Goal: Task Accomplishment & Management: Manage account settings

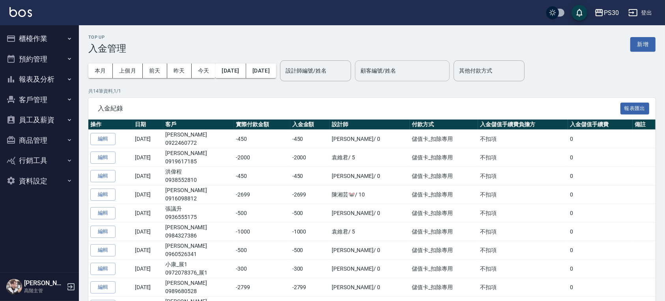
click at [432, 69] on input "顧客編號/姓名" at bounding box center [403, 71] width 88 height 14
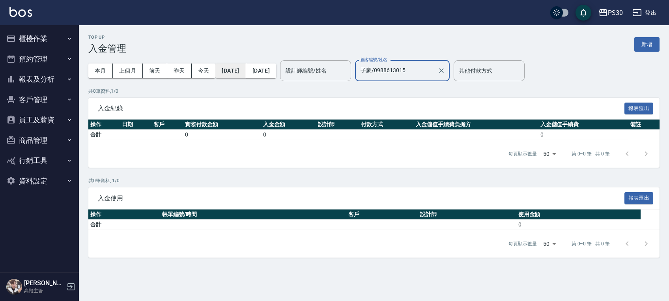
type input "子豪/0988613015"
click at [245, 71] on button "[DATE]" at bounding box center [231, 71] width 30 height 15
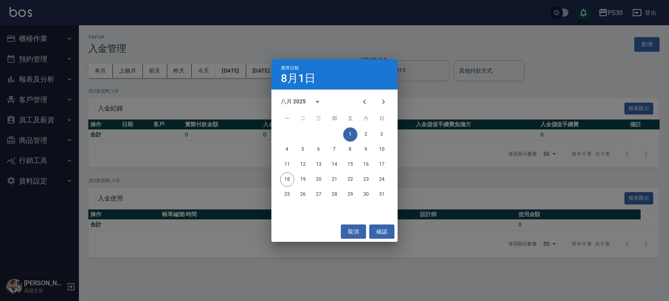
drag, startPoint x: 327, startPoint y: 243, endPoint x: 435, endPoint y: 253, distance: 108.2
click at [452, 278] on div "選擇日期 8月1日 八月 2025 一 二 三 四 五 六 日 1 2 3 4 5 6 7 8 9 10 11 12 13 14 15 16 17 18 19…" at bounding box center [334, 150] width 669 height 301
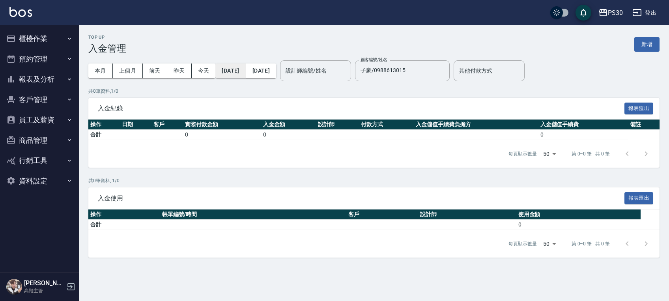
click at [243, 70] on button "[DATE]" at bounding box center [231, 71] width 30 height 15
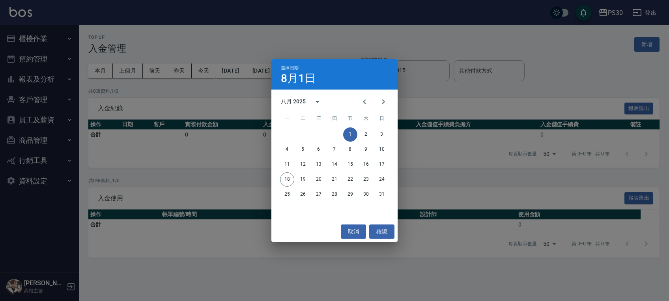
click at [291, 105] on div "八月 2025" at bounding box center [293, 101] width 25 height 8
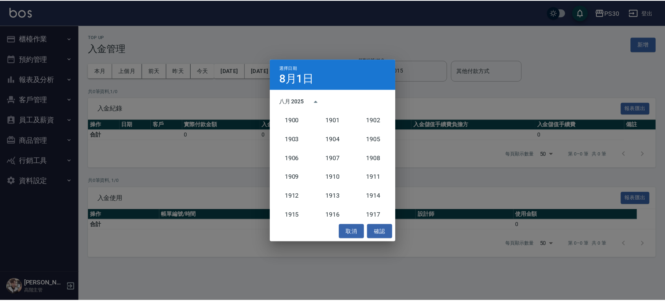
scroll to position [731, 0]
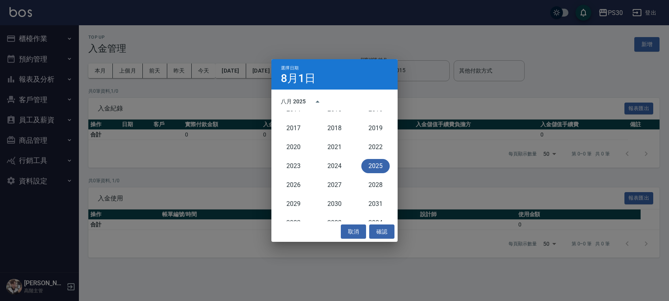
click at [301, 101] on div "八月 2025" at bounding box center [293, 101] width 25 height 8
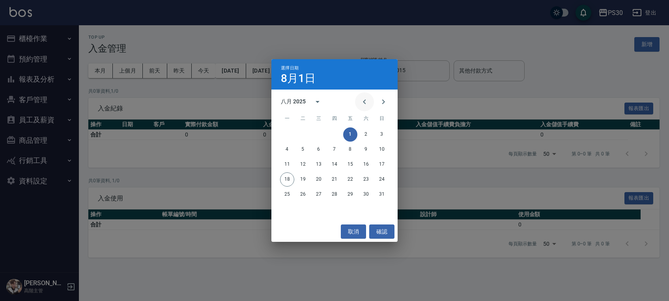
click at [355, 99] on button "Previous month" at bounding box center [364, 101] width 19 height 19
click at [357, 99] on button "Previous month" at bounding box center [364, 101] width 19 height 19
click at [338, 136] on button "1" at bounding box center [335, 134] width 14 height 14
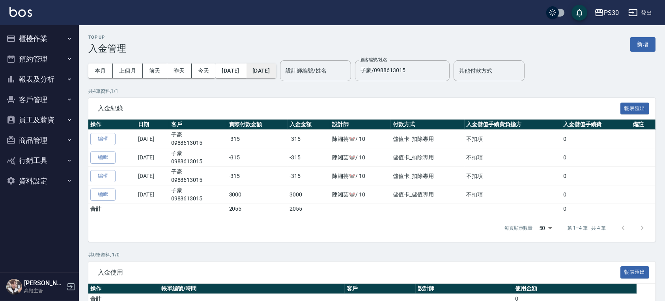
click at [276, 66] on button "2025/08/18" at bounding box center [261, 71] width 30 height 15
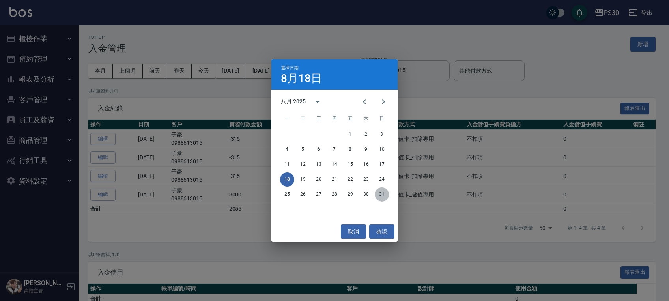
click at [383, 195] on button "31" at bounding box center [382, 194] width 14 height 14
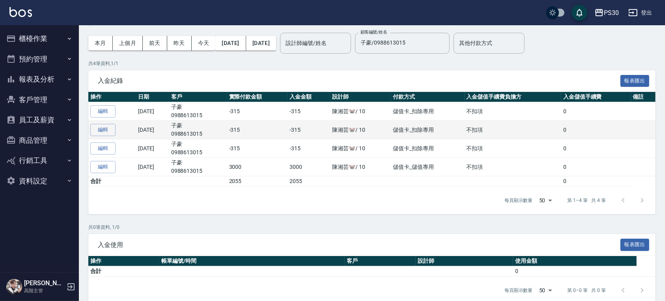
scroll to position [40, 0]
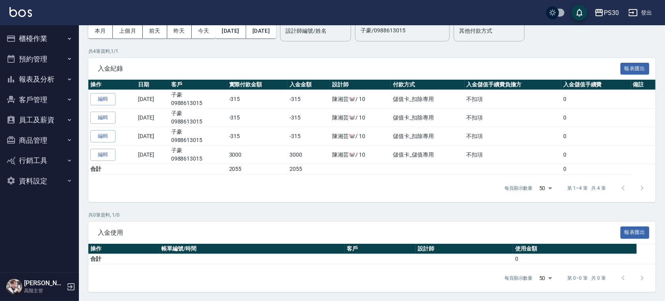
click at [500, 48] on p "共 4 筆資料, 1 / 1" at bounding box center [372, 51] width 568 height 7
click at [444, 48] on p "共 4 筆資料, 1 / 1" at bounding box center [372, 51] width 568 height 7
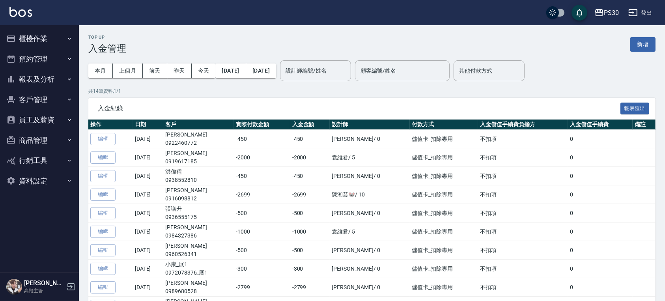
click at [424, 70] on input "顧客編號/姓名" at bounding box center [403, 71] width 88 height 14
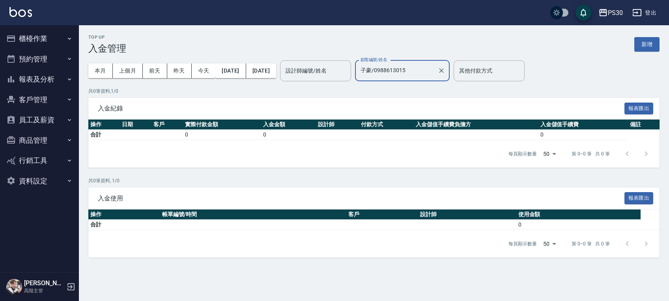
type input "子豪/0988613015"
click at [458, 95] on div "共 0 筆資料, 1 / 0 入金紀錄 報表匯出 操作 日期 客戶 實際付款金額 入金金額 設計師 付款方式 入金儲值手續費負擔方 入金儲值手續費 備註 合計…" at bounding box center [374, 128] width 572 height 81
click at [446, 70] on icon "Clear" at bounding box center [442, 71] width 8 height 8
click at [432, 71] on input "不留客資/不留客資" at bounding box center [399, 71] width 80 height 14
type input "不留客資/不留客資"
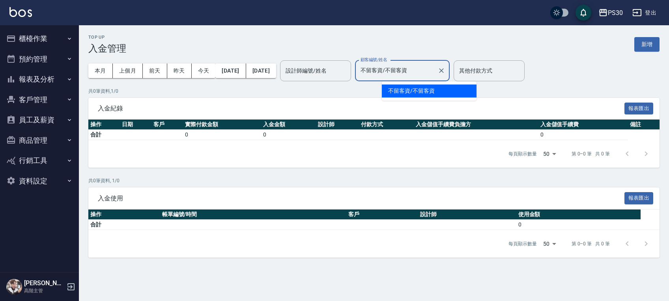
click at [432, 71] on input "不留客資/不留客資" at bounding box center [397, 71] width 76 height 14
click at [376, 95] on div "共 0 筆資料, 1 / 0 入金紀錄 報表匯出 操作 日期 客戶 實際付款金額 入金金額 設計師 付款方式 入金儲值手續費負擔方 入金儲值手續費 備註 合計…" at bounding box center [374, 128] width 572 height 81
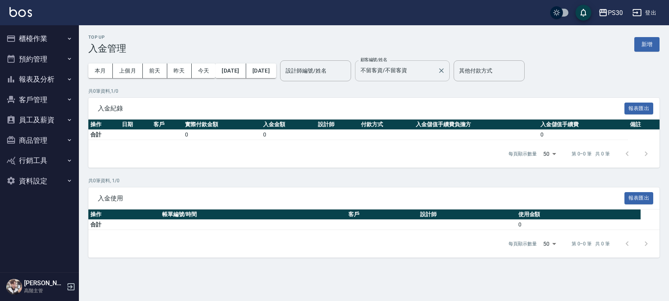
click at [404, 71] on input "不留客資/不留客資" at bounding box center [397, 71] width 76 height 14
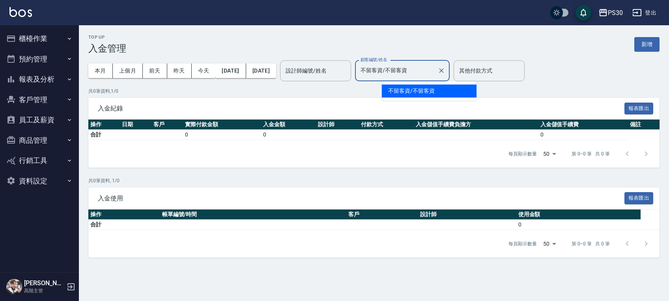
click at [428, 66] on input "不留客資/不留客資" at bounding box center [397, 71] width 76 height 14
click at [435, 68] on input "不留客資/不留客資" at bounding box center [397, 71] width 76 height 14
click at [446, 67] on icon "Clear" at bounding box center [442, 71] width 8 height 8
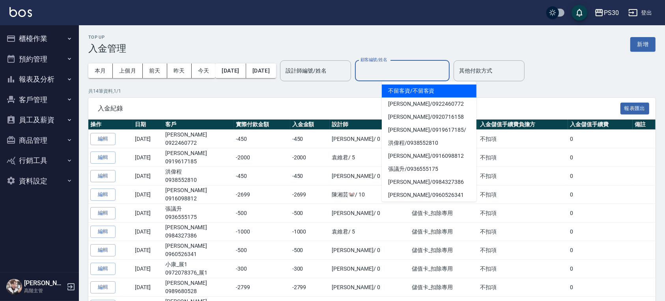
click at [411, 68] on input "顧客編號/姓名" at bounding box center [403, 71] width 88 height 14
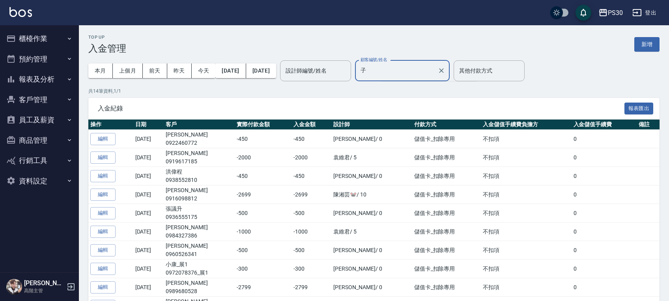
type input "子豪/0988613015"
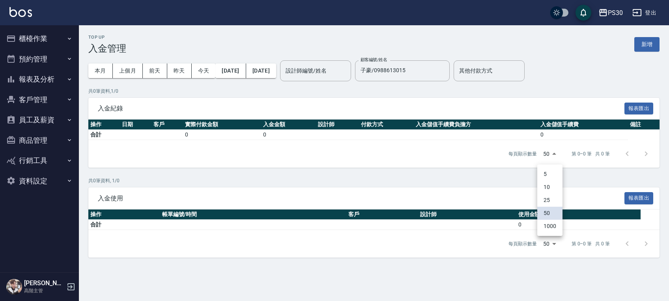
click at [553, 152] on body "PS30 登出 櫃檯作業 打帳單 帳單列表 掛單列表 座位開單 營業儀表板 現金收支登錄 高階收支登錄 材料自購登錄 每日結帳 排班表 現場電腦打卡 掃碼打卡…" at bounding box center [334, 150] width 669 height 301
click at [553, 152] on div at bounding box center [334, 150] width 669 height 301
click at [454, 214] on th "設計師" at bounding box center [467, 215] width 98 height 10
drag, startPoint x: 454, startPoint y: 214, endPoint x: 343, endPoint y: 192, distance: 112.6
click at [343, 192] on div "入金使用 報表匯出" at bounding box center [374, 198] width 572 height 22
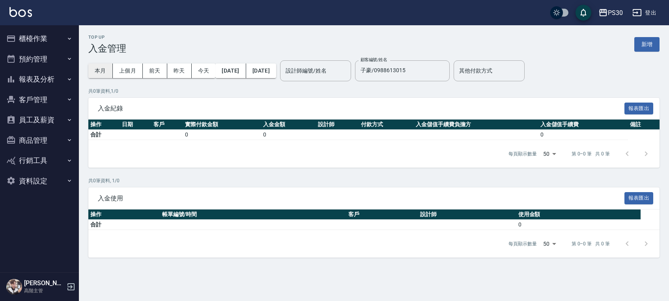
click at [90, 69] on button "本月" at bounding box center [100, 71] width 24 height 15
click at [120, 66] on button "上個月" at bounding box center [128, 71] width 30 height 15
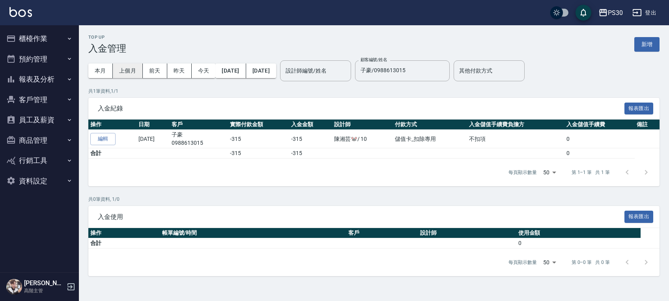
click at [117, 68] on button "上個月" at bounding box center [128, 71] width 30 height 15
click at [444, 71] on icon "Clear" at bounding box center [441, 70] width 5 height 5
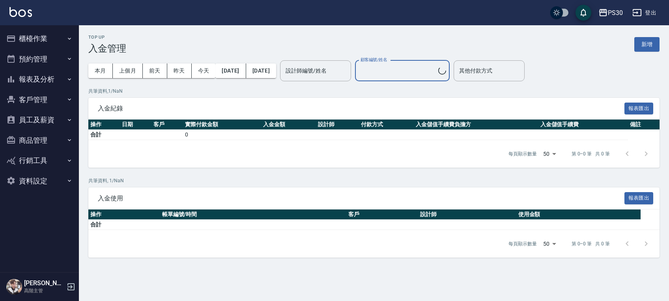
type input "不留客資/不留客資"
click at [240, 72] on button "2025/07/01" at bounding box center [231, 71] width 30 height 15
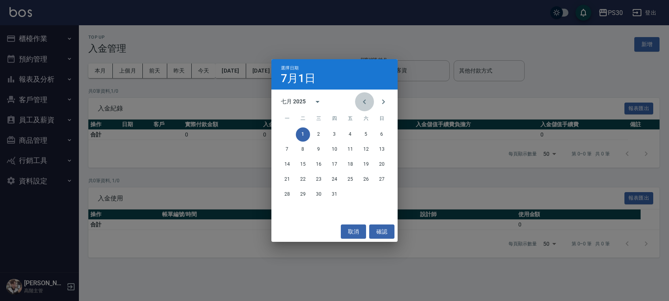
click at [363, 100] on icon "Previous month" at bounding box center [364, 101] width 9 height 9
click at [334, 131] on button "1" at bounding box center [335, 134] width 14 height 14
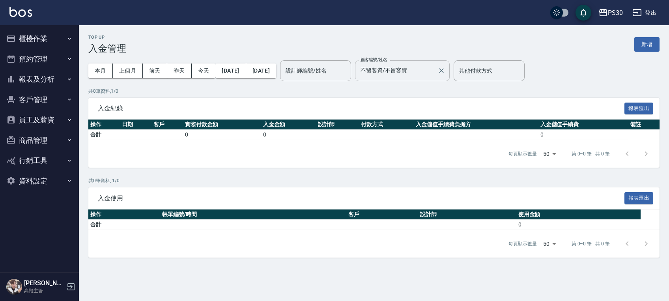
click at [408, 73] on input "不留客資/不留客資" at bounding box center [397, 71] width 76 height 14
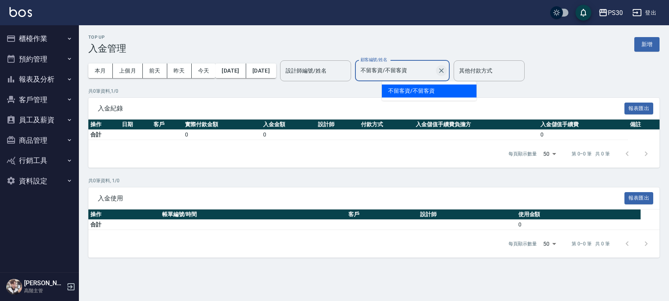
click at [444, 71] on icon "Clear" at bounding box center [441, 70] width 5 height 5
click at [427, 71] on input "不留客資/不留客資" at bounding box center [393, 71] width 68 height 14
type input "不"
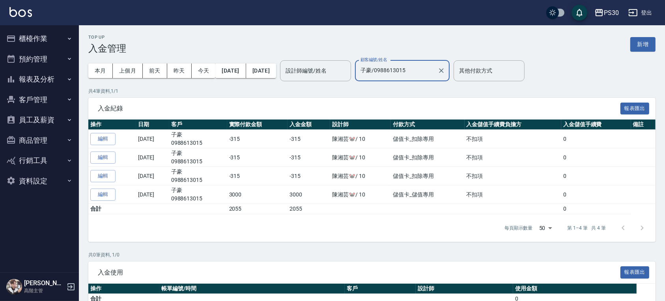
type input "子豪/0988613015"
click at [307, 215] on div "每頁顯示數量 50 50 第 1–4 筆 共 4 筆" at bounding box center [372, 228] width 568 height 28
click at [306, 211] on td "2055" at bounding box center [309, 209] width 43 height 10
drag, startPoint x: 328, startPoint y: 212, endPoint x: 283, endPoint y: 207, distance: 45.7
click at [283, 207] on tr "合計 2055 2055 0" at bounding box center [372, 209] width 568 height 10
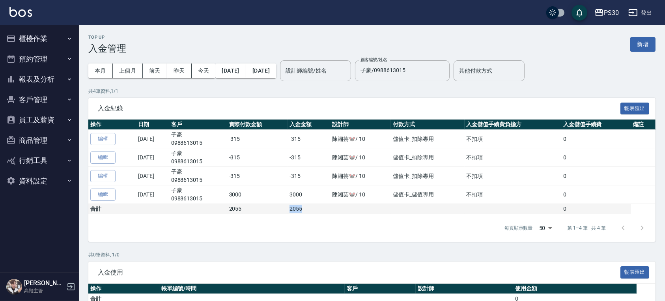
click at [316, 212] on td "2055" at bounding box center [309, 209] width 43 height 10
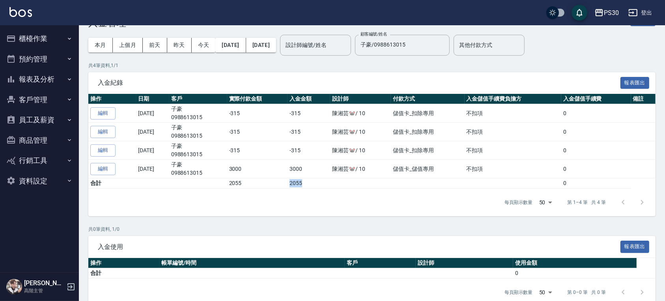
scroll to position [40, 0]
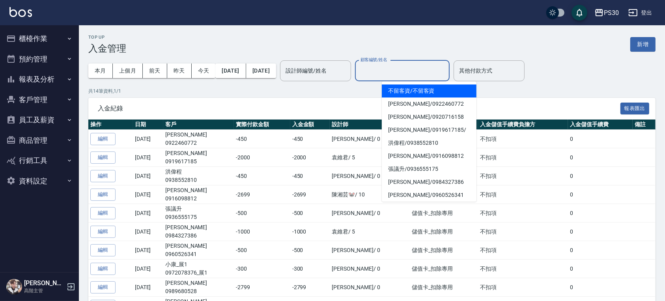
click at [423, 70] on input "顧客編號/姓名" at bounding box center [403, 71] width 88 height 14
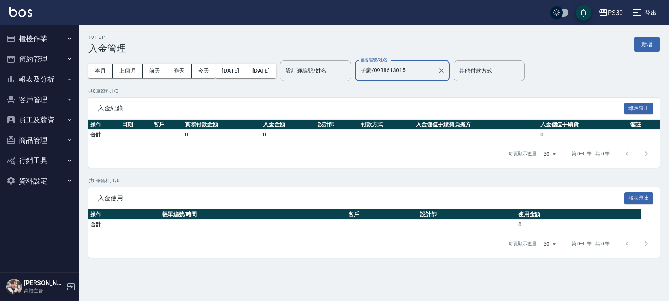
click at [388, 69] on input "子豪/0988613015" at bounding box center [397, 71] width 76 height 14
type input "undefined/undefined/undefined"
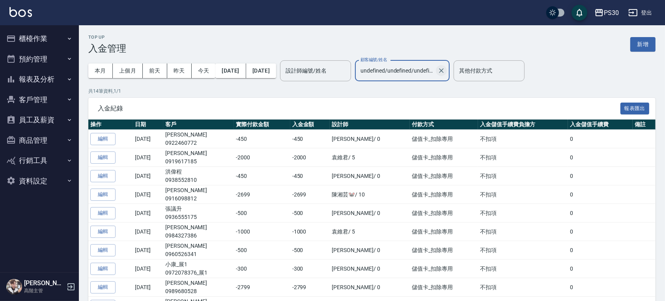
click at [444, 72] on icon "Clear" at bounding box center [441, 70] width 5 height 5
click at [446, 72] on input "顧客編號/姓名" at bounding box center [403, 71] width 88 height 14
type input "ㄥˊ"
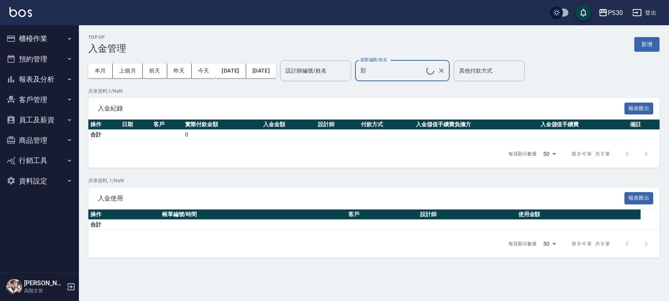
type input "彭耐鈞/0919256627"
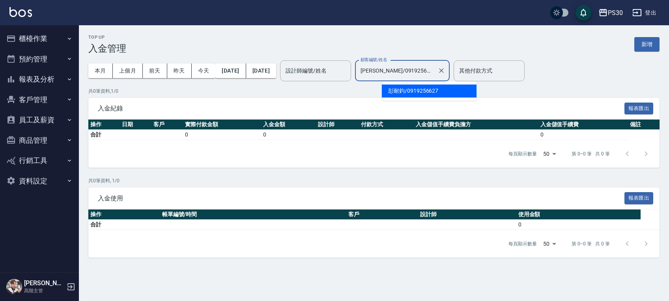
click at [435, 72] on input "彭耐鈞/0919256627" at bounding box center [397, 71] width 76 height 14
click at [447, 68] on button "Clear" at bounding box center [441, 70] width 11 height 11
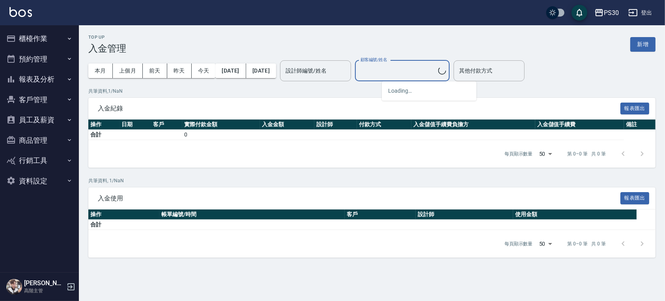
type input "不留客資/不留客資"
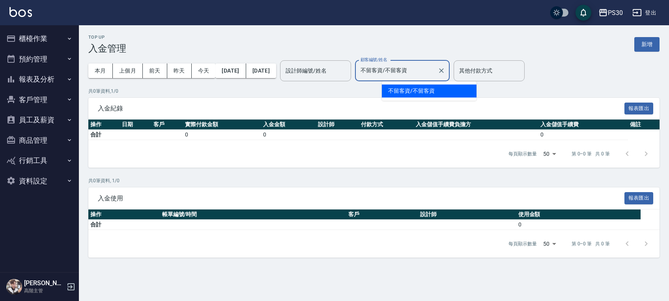
click at [435, 69] on input "不留客資/不留客資" at bounding box center [397, 71] width 76 height 14
click at [446, 69] on icon "Clear" at bounding box center [442, 71] width 8 height 8
type input "不留客資/不留客資"
click at [435, 69] on input "不留客資/不留客資" at bounding box center [397, 71] width 76 height 14
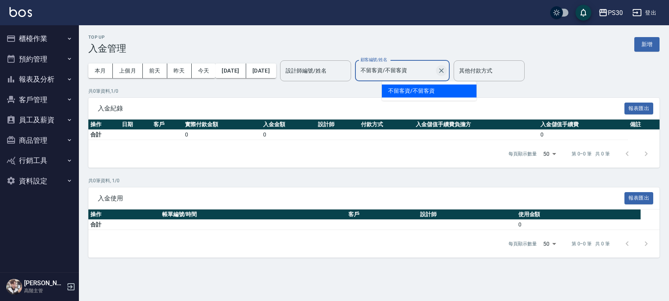
click at [446, 71] on icon "Clear" at bounding box center [442, 71] width 8 height 8
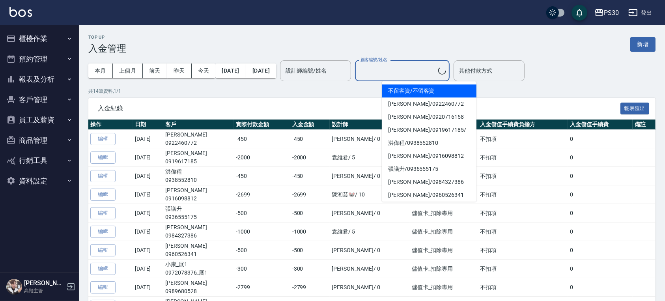
type input "不留客資/不留客資"
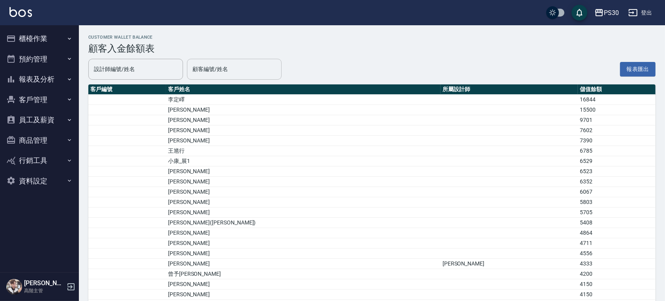
click at [214, 70] on input "顧客編號/姓名" at bounding box center [235, 69] width 88 height 14
type input "彭"
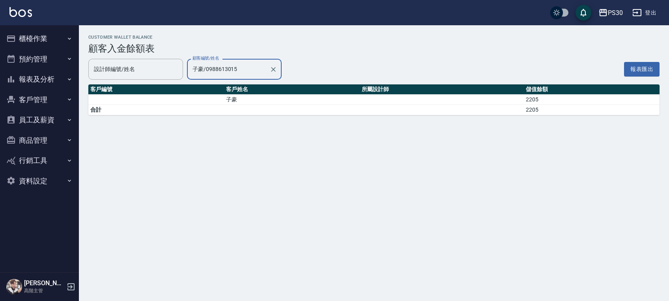
type input "子豪/0988613015"
click at [256, 71] on input "子豪/0988613015" at bounding box center [229, 69] width 76 height 14
click at [277, 66] on icon "Clear" at bounding box center [274, 70] width 8 height 8
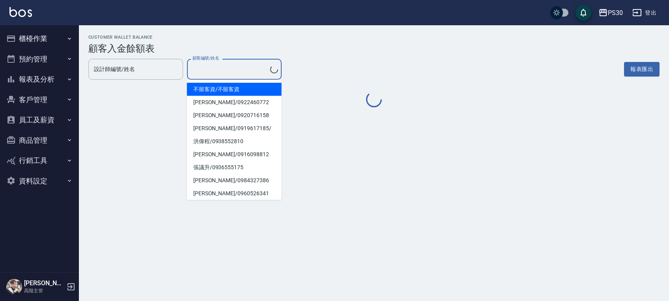
type input "子豪/0988613015"
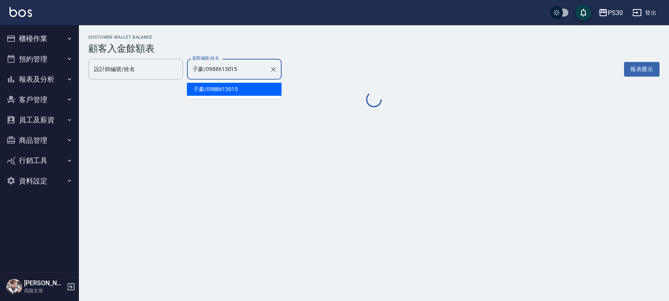
click at [246, 68] on input "子豪/0988613015" at bounding box center [229, 69] width 76 height 14
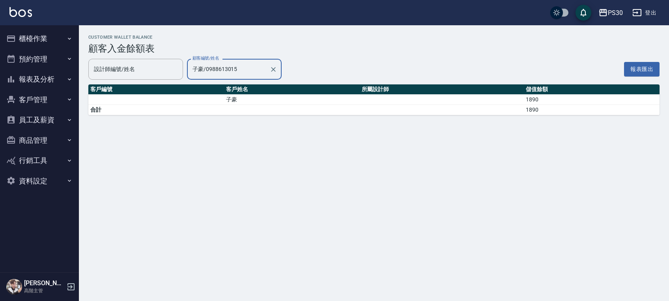
click at [313, 64] on div "設計師編號/姓名 設計師編號/姓名 顧客編號/姓名 子豪/0988613015 顧客編號/姓名 報表匯出" at bounding box center [374, 69] width 572 height 21
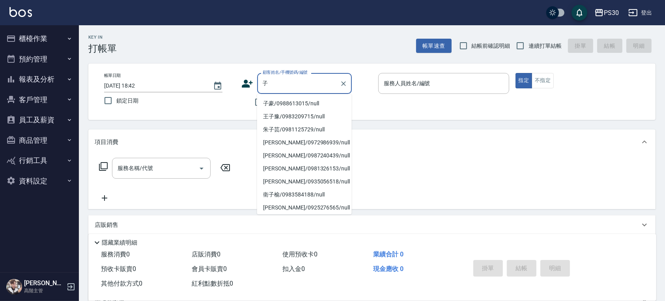
type input "子豪/0988613015/null"
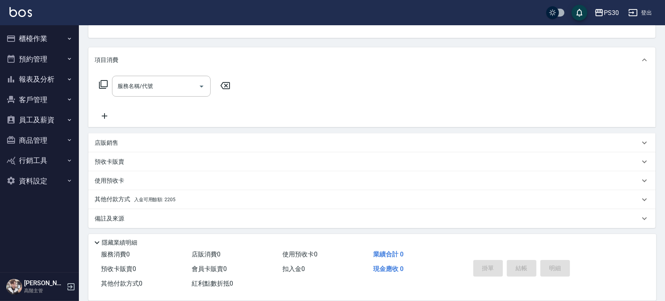
scroll to position [84, 0]
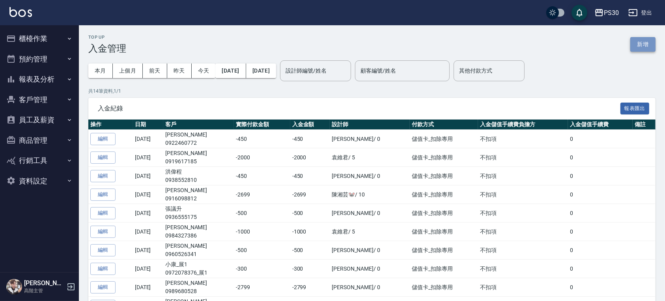
click at [646, 44] on button "新增" at bounding box center [643, 44] width 25 height 15
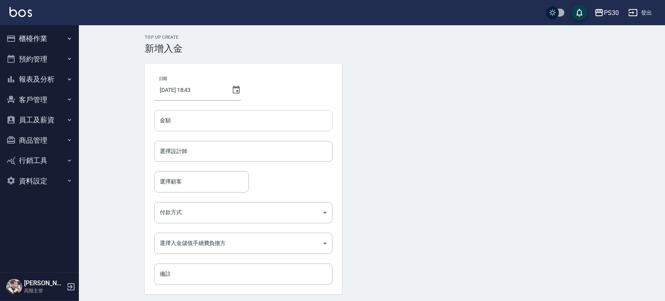
click at [233, 118] on input "金額" at bounding box center [243, 120] width 178 height 21
type input "-315"
click at [223, 153] on input "選擇設計師" at bounding box center [243, 151] width 171 height 14
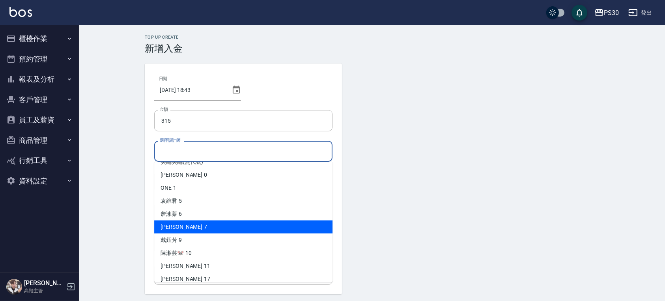
scroll to position [52, 0]
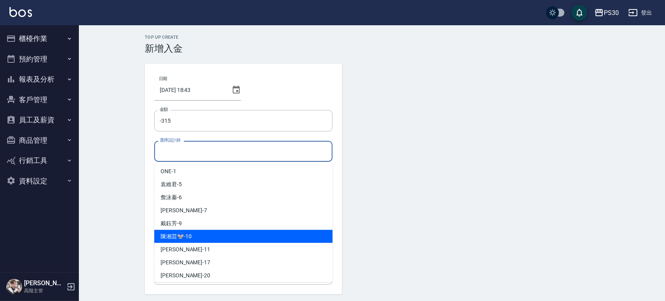
click at [185, 238] on span "[PERSON_NAME]🐭 -10" at bounding box center [176, 236] width 31 height 8
type input "陳湘芸🐭-10"
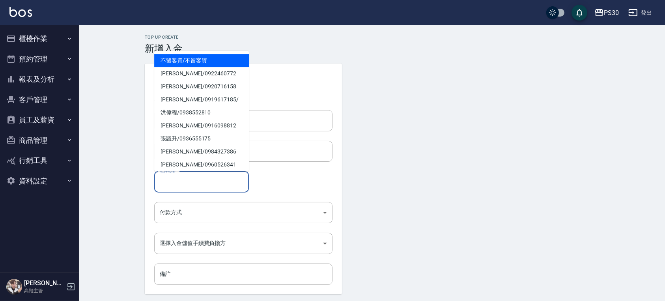
click at [192, 176] on input "選擇顧客" at bounding box center [202, 182] width 88 height 14
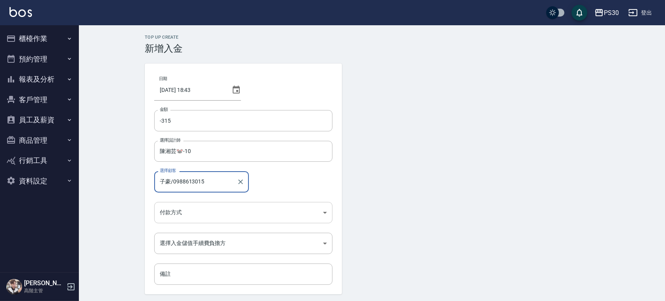
type input "子豪/0988613015"
click at [205, 210] on body "PS30 登出 櫃檯作業 打帳單 帳單列表 掛單列表 座位開單 營業儀表板 現金收支登錄 高階收支登錄 材料自購登錄 每日結帳 排班表 現場電腦打卡 掃碼打卡…" at bounding box center [334, 164] width 669 height 328
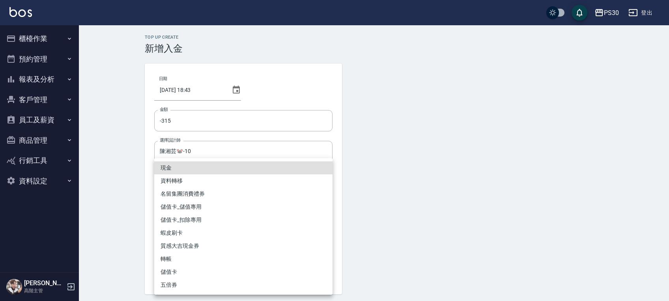
click at [200, 218] on li "儲值卡_扣除專用" at bounding box center [243, 220] width 178 height 13
type input "儲值卡_扣除專用"
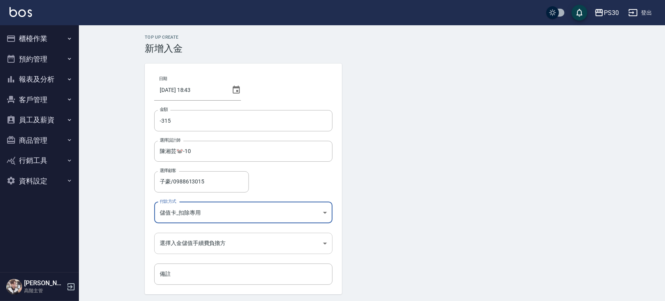
click at [198, 237] on body "PS30 登出 櫃檯作業 打帳單 帳單列表 掛單列表 座位開單 營業儀表板 現金收支登錄 高階收支登錄 材料自購登錄 每日結帳 排班表 現場電腦打卡 掃碼打卡…" at bounding box center [332, 164] width 665 height 328
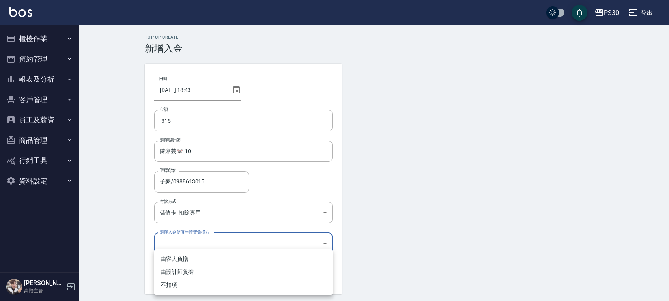
click at [186, 286] on li "不扣項" at bounding box center [243, 285] width 178 height 13
type input "WITHOUTHANDLINGFEE"
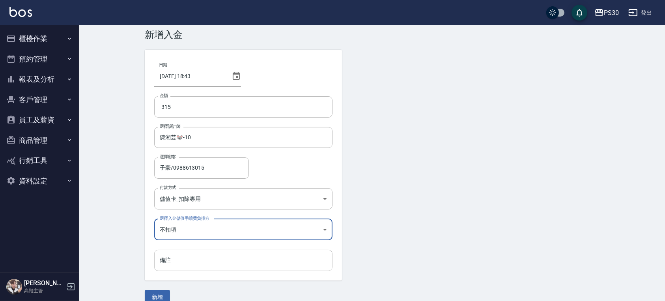
scroll to position [26, 0]
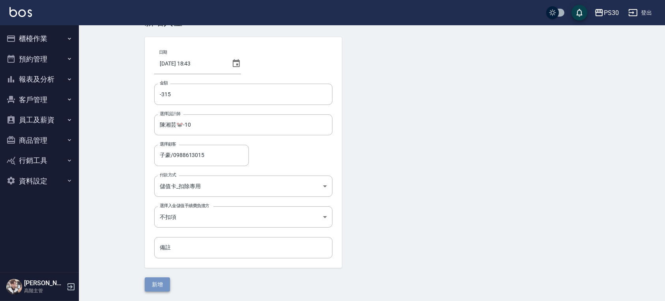
click at [160, 283] on button "新增" at bounding box center [157, 284] width 25 height 15
